Goal: Go to known website: Go to known website

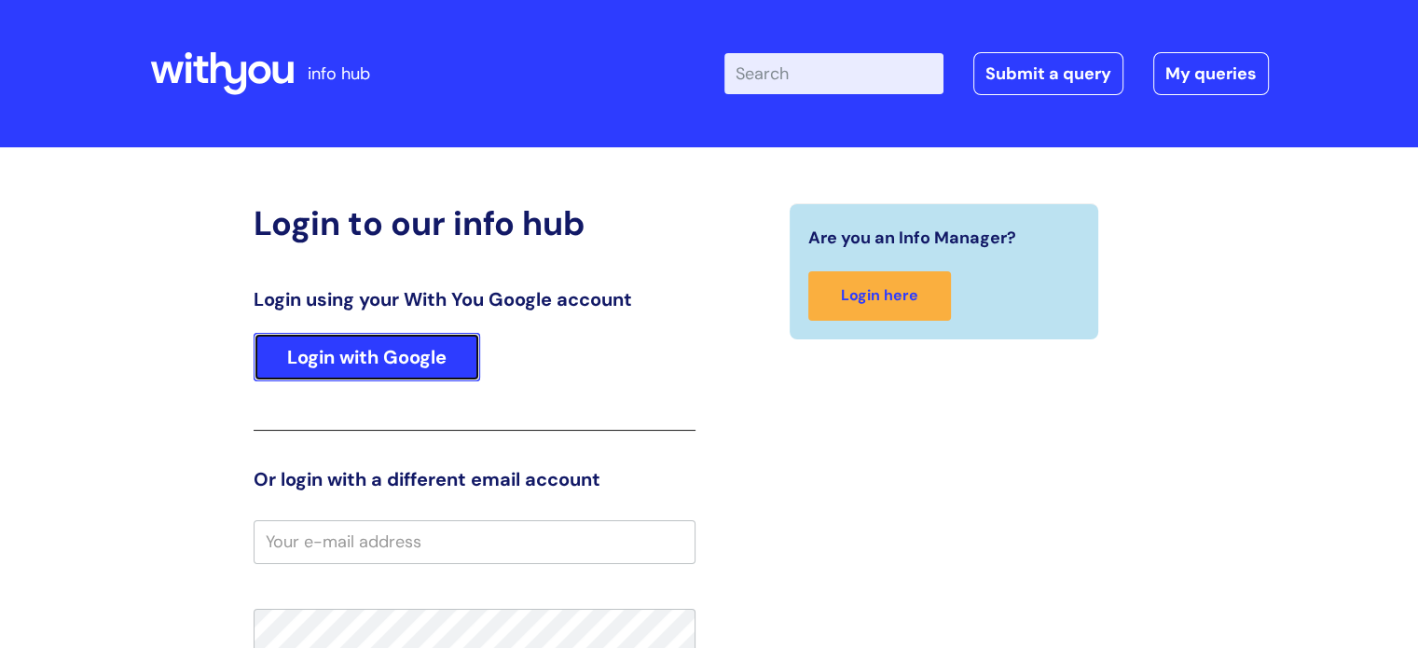
click at [396, 372] on link "Login with Google" at bounding box center [367, 357] width 226 height 48
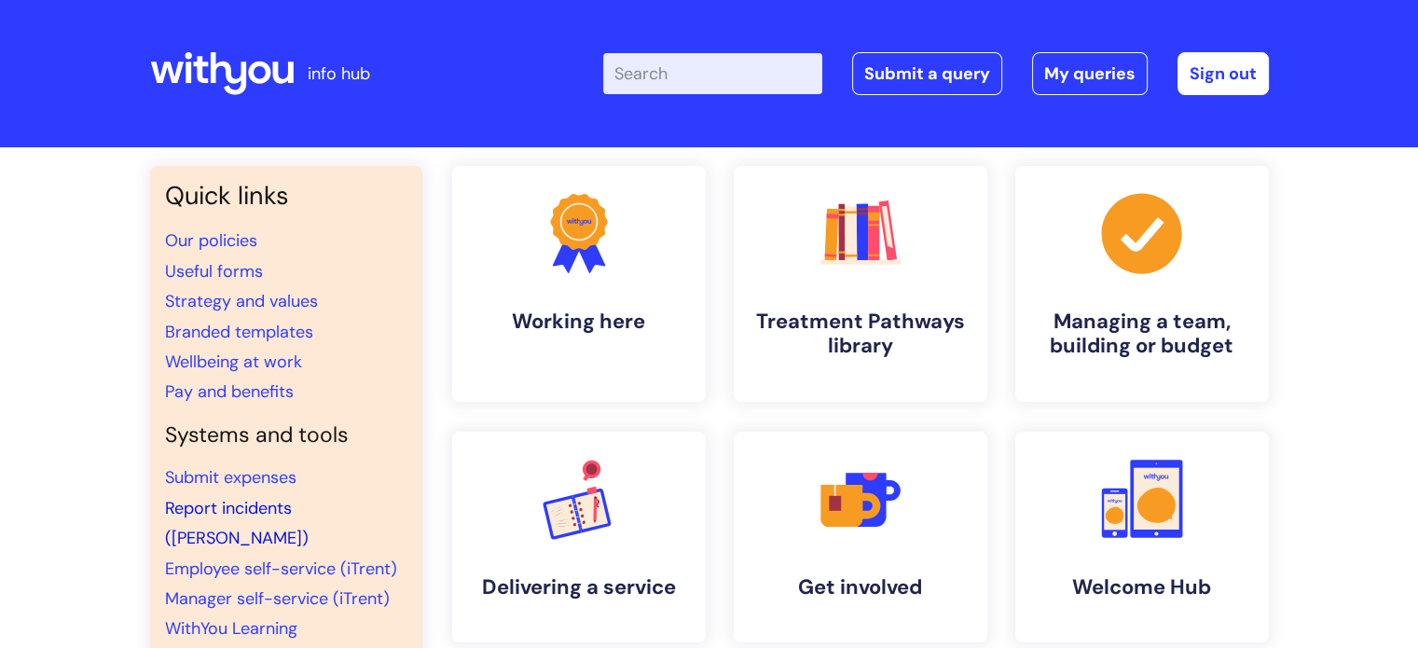
scroll to position [186, 0]
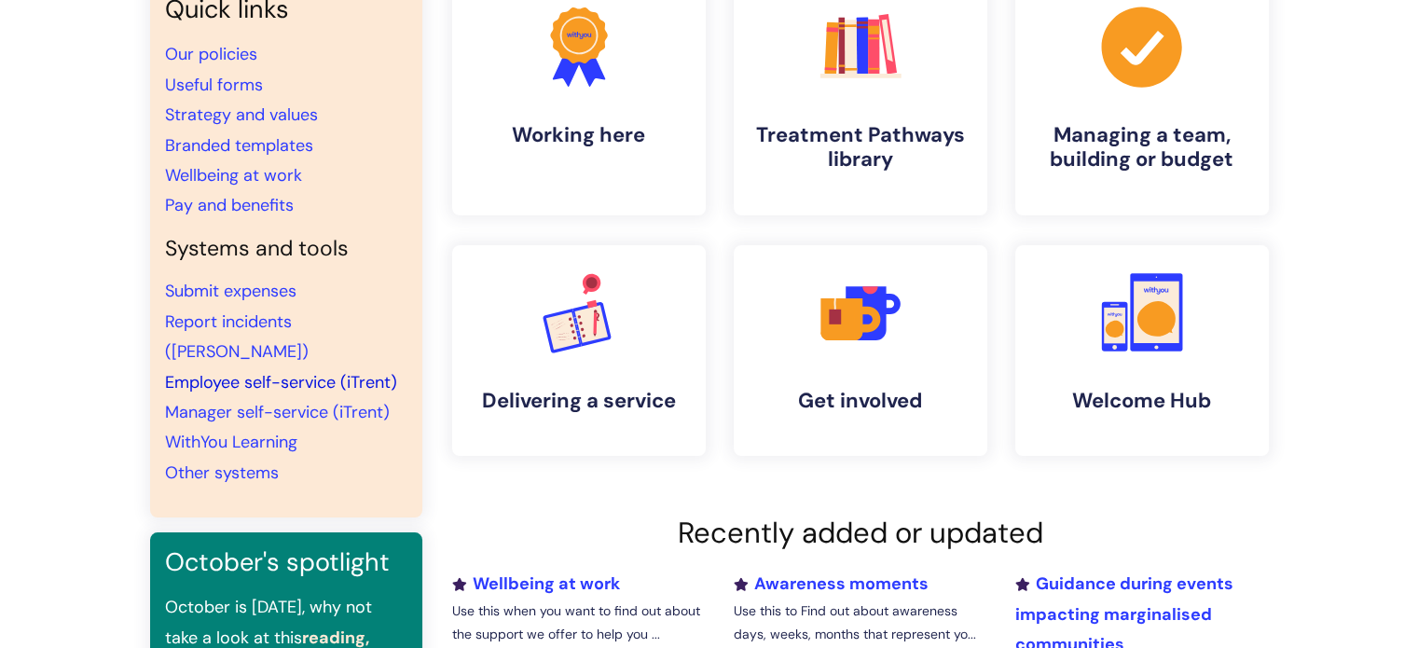
click at [265, 371] on link "Employee self-service (iTrent)" at bounding box center [281, 382] width 232 height 22
click at [247, 371] on link "Employee self-service (iTrent)" at bounding box center [281, 382] width 232 height 22
click at [219, 371] on link "Employee self-service (iTrent)" at bounding box center [281, 382] width 232 height 22
click at [251, 371] on link "Employee self-service (iTrent)" at bounding box center [281, 382] width 232 height 22
click at [278, 371] on link "Employee self-service (iTrent)" at bounding box center [281, 382] width 232 height 22
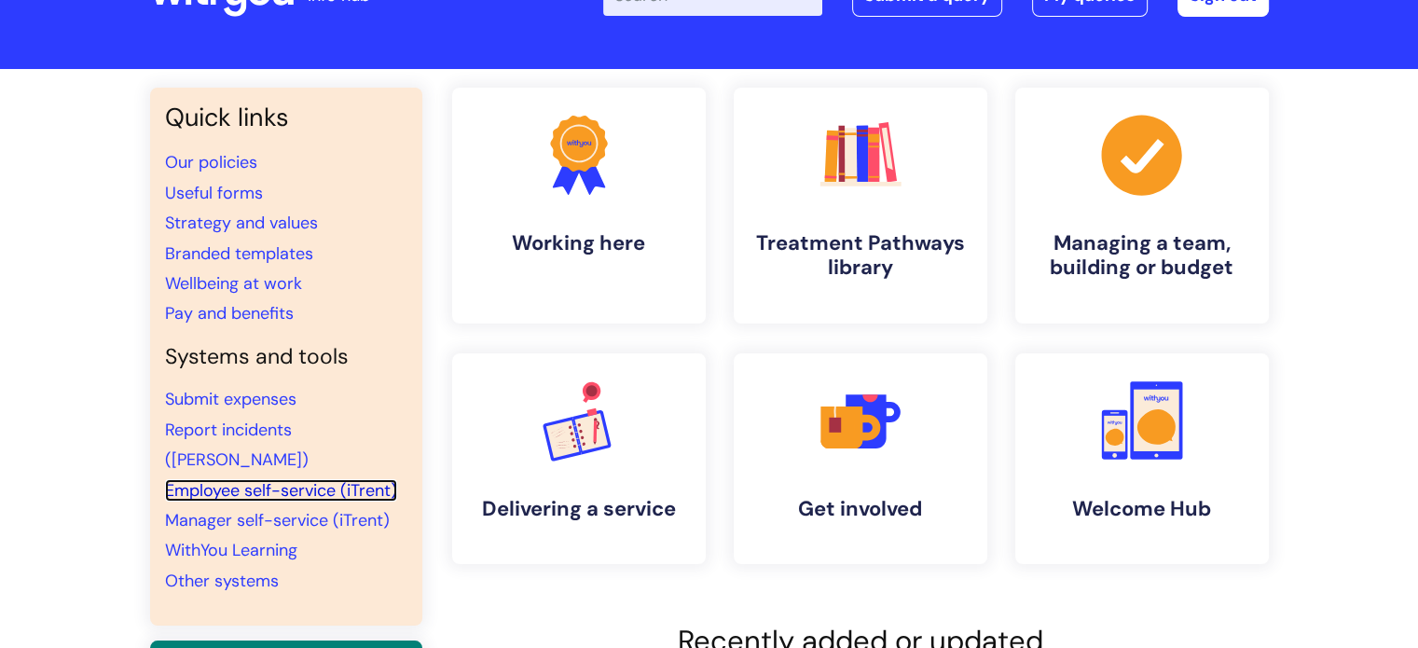
scroll to position [0, 0]
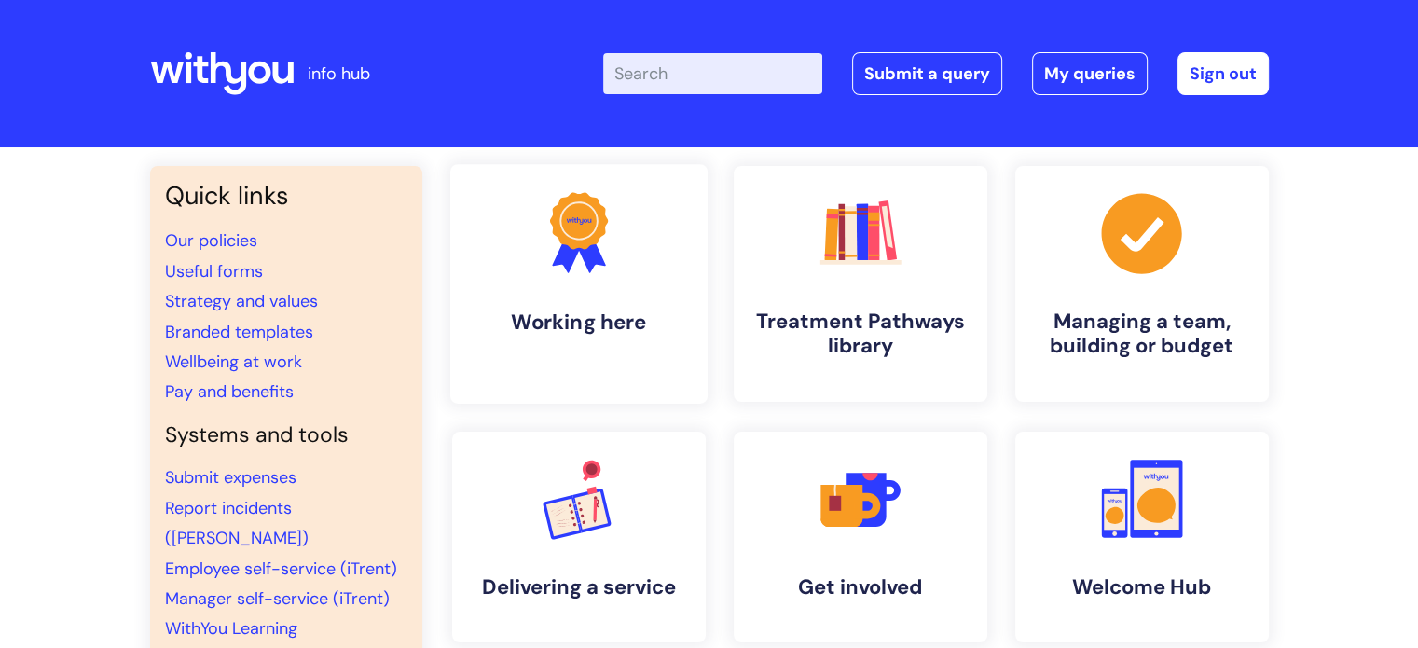
click at [656, 392] on div ".cls-1{fill:#f89b22;}.cls-1,.cls-2,.cls-3{stroke-width:0px;}.cls-2{fill:#2d3cff…" at bounding box center [860, 419] width 844 height 506
